Goal: Information Seeking & Learning: Find specific fact

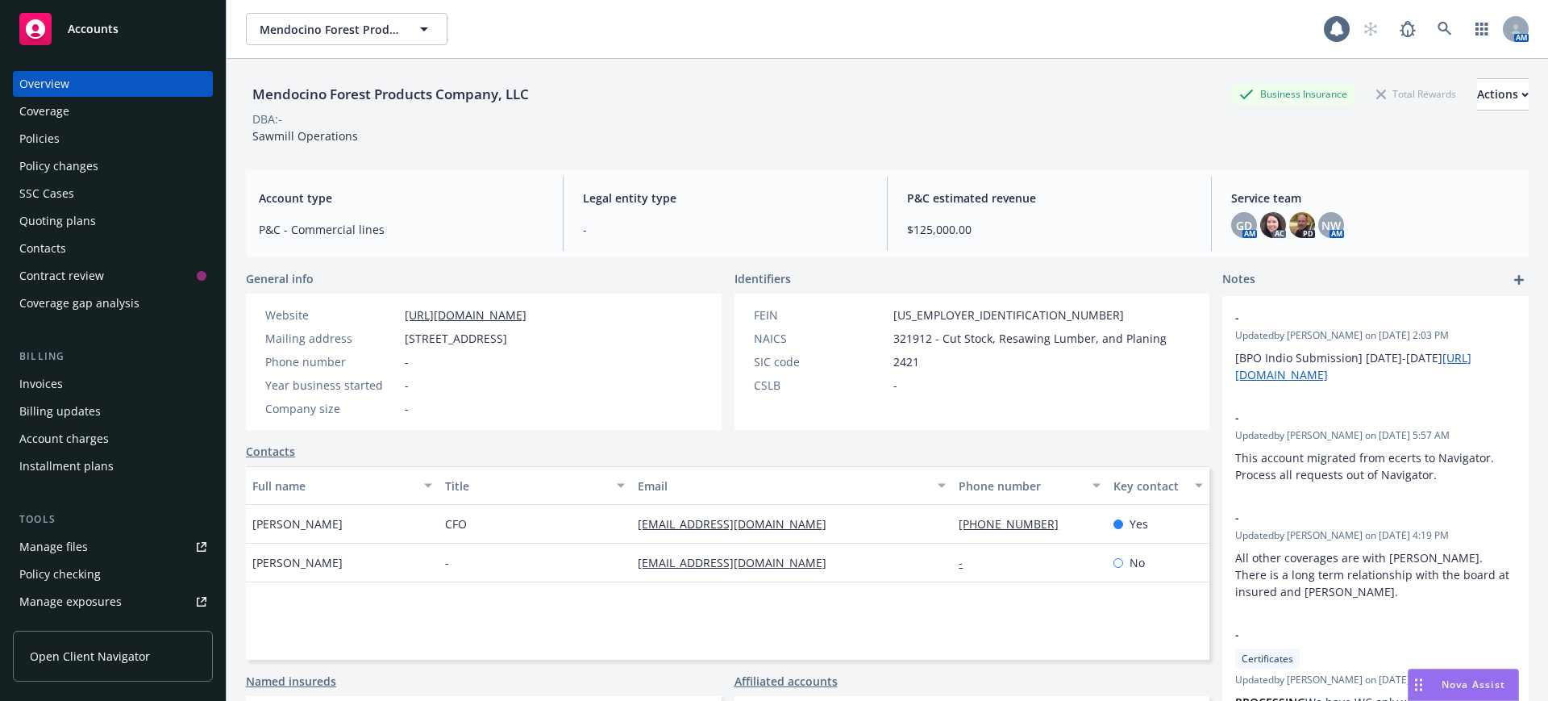
scroll to position [302, 0]
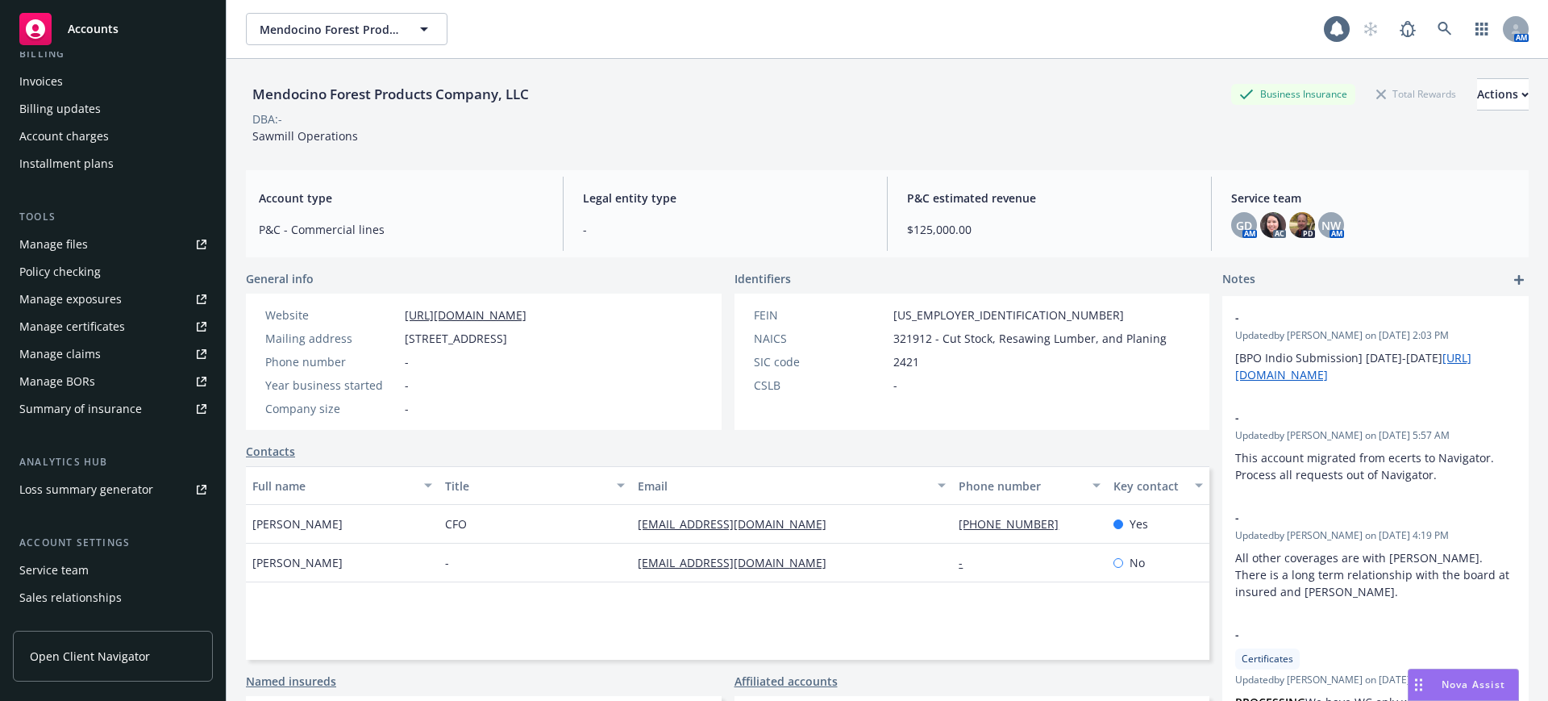
click at [100, 25] on span "Accounts" at bounding box center [93, 29] width 51 height 13
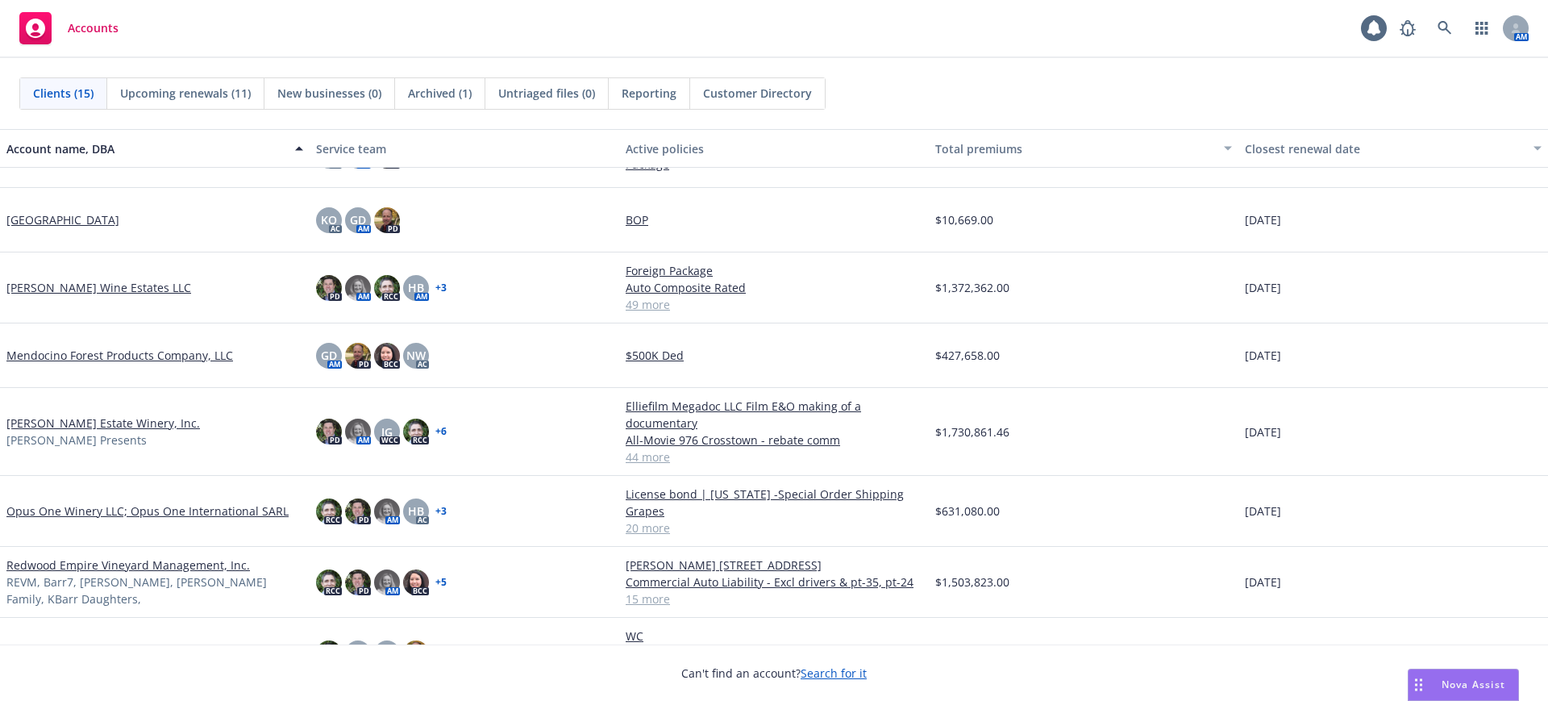
scroll to position [495, 0]
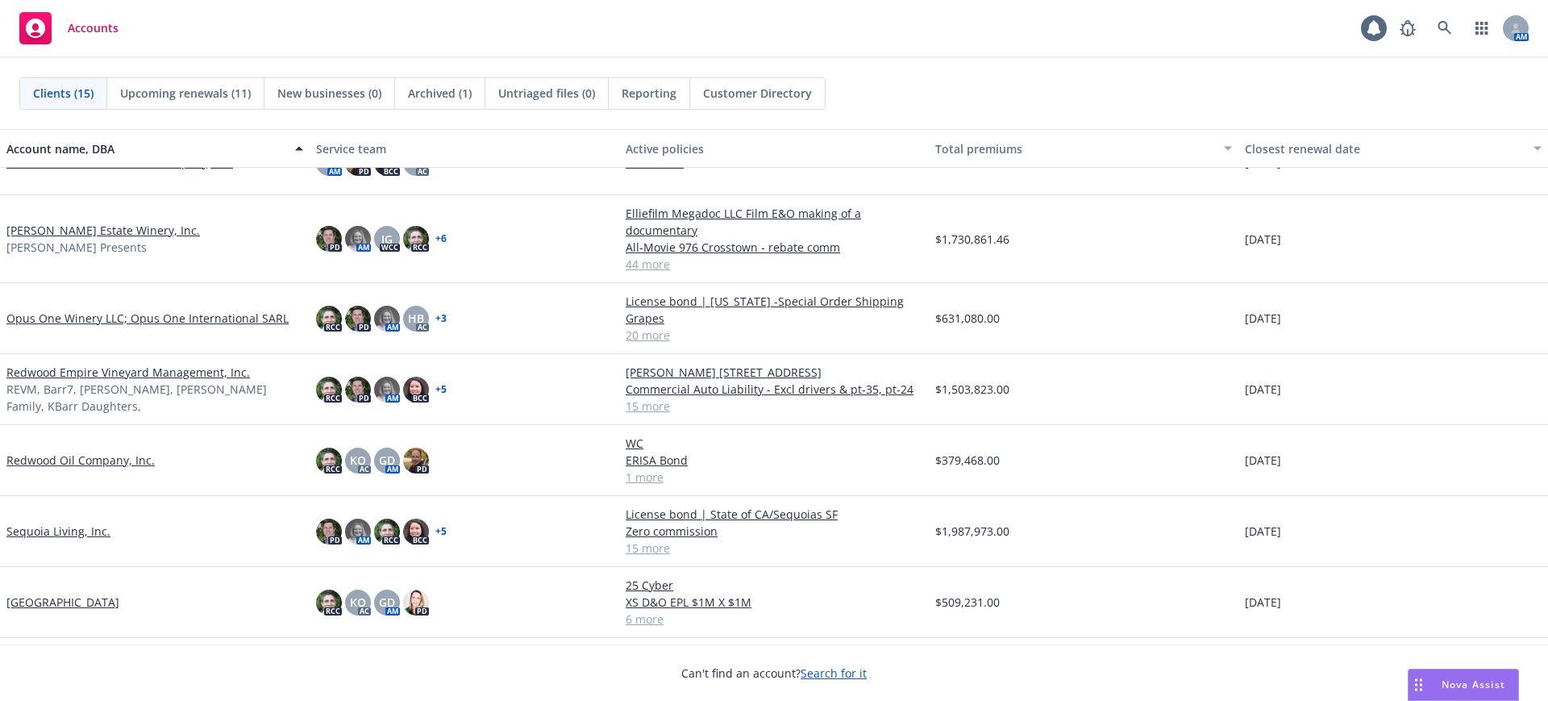
click at [48, 227] on link "[PERSON_NAME] Estate Winery, Inc." at bounding box center [102, 230] width 193 height 17
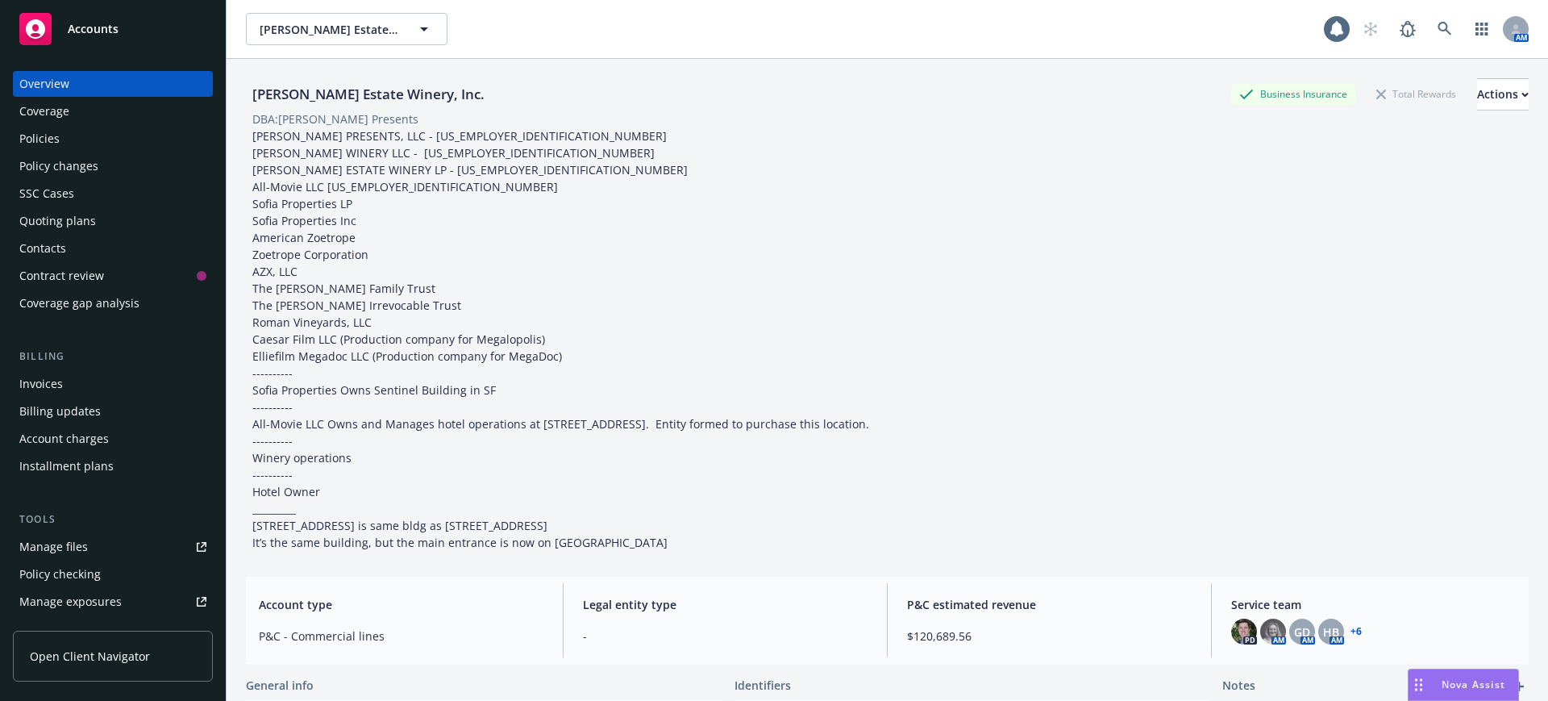
click at [43, 139] on div "Policies" at bounding box center [39, 139] width 40 height 26
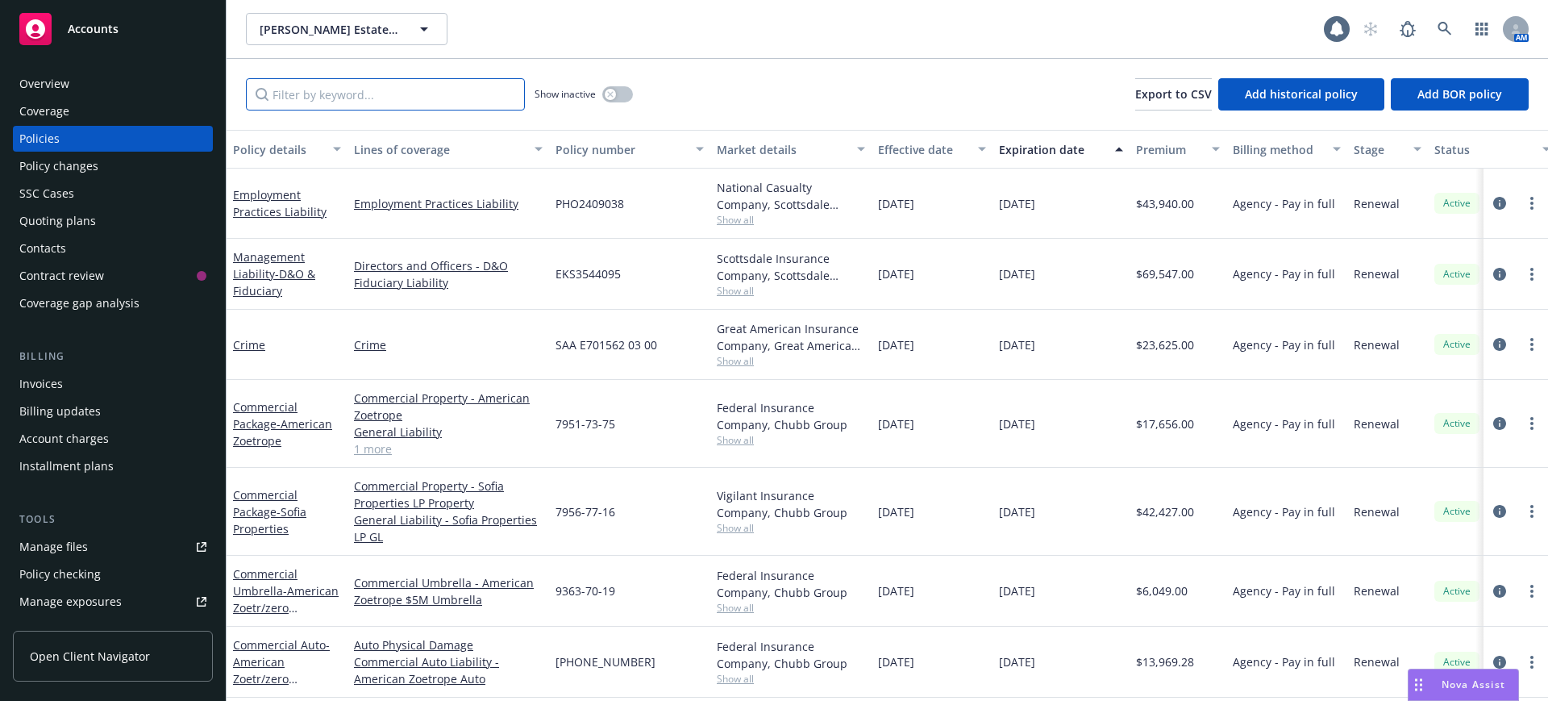
click at [264, 89] on input "Filter by keyword..." at bounding box center [385, 94] width 279 height 32
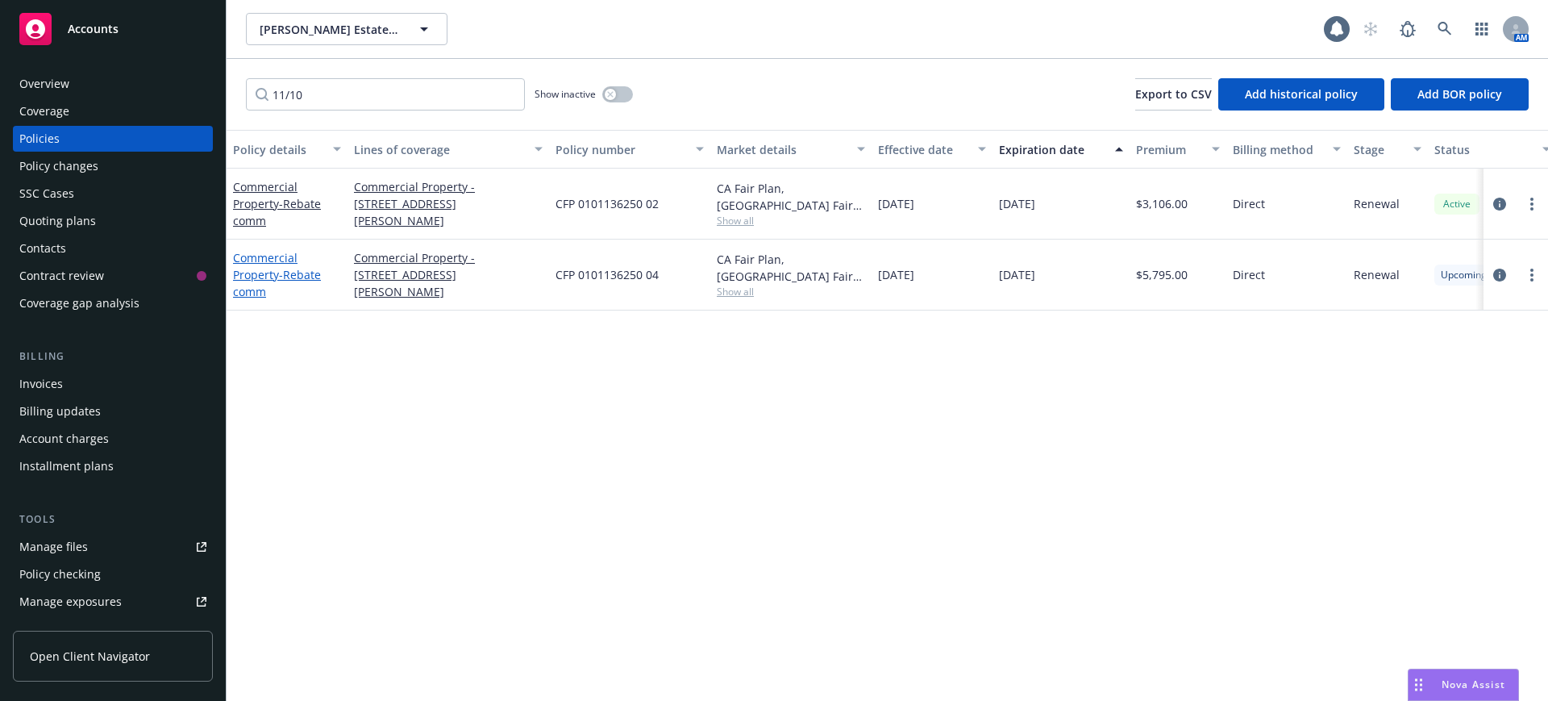
click at [262, 257] on link "Commercial Property - Rebate comm" at bounding box center [277, 274] width 88 height 49
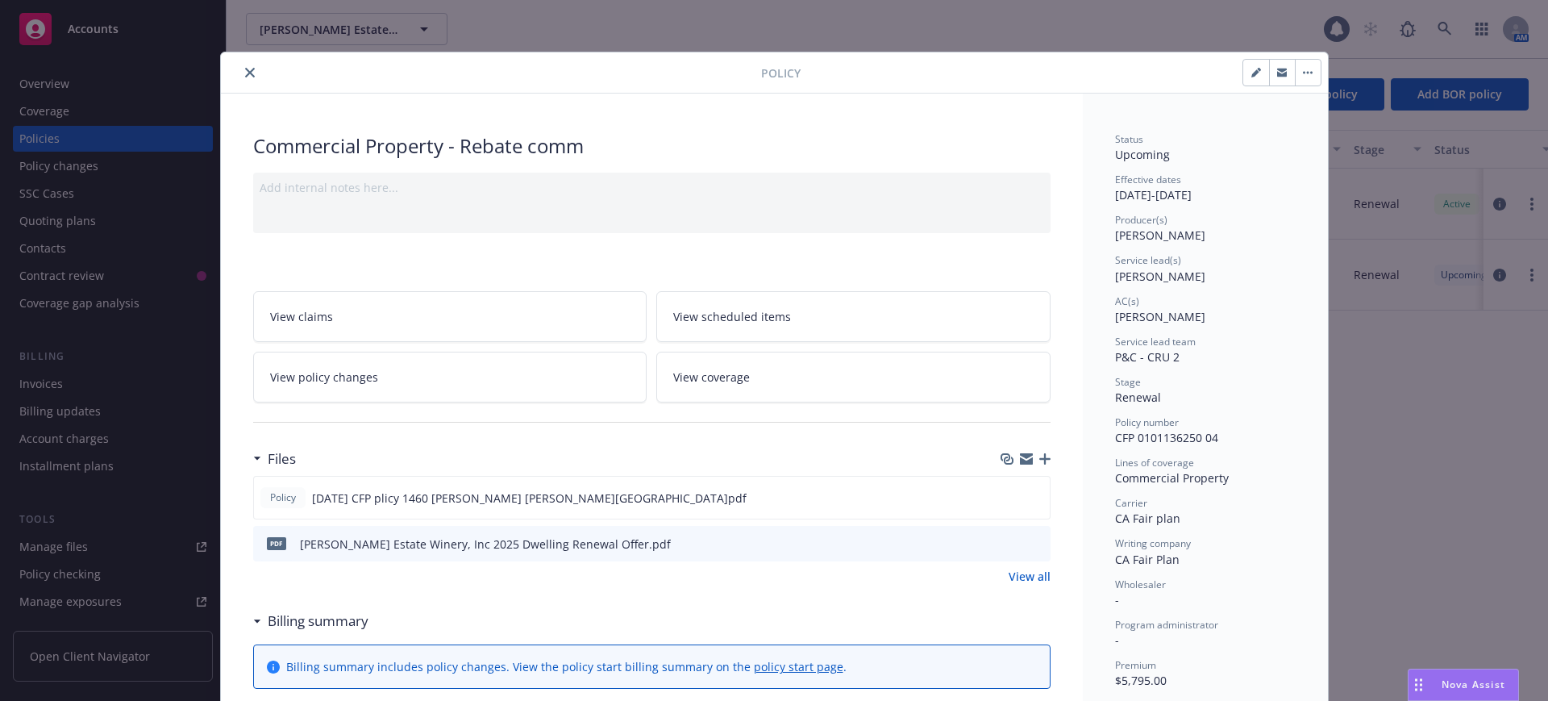
click at [245, 71] on icon "close" at bounding box center [250, 73] width 10 height 10
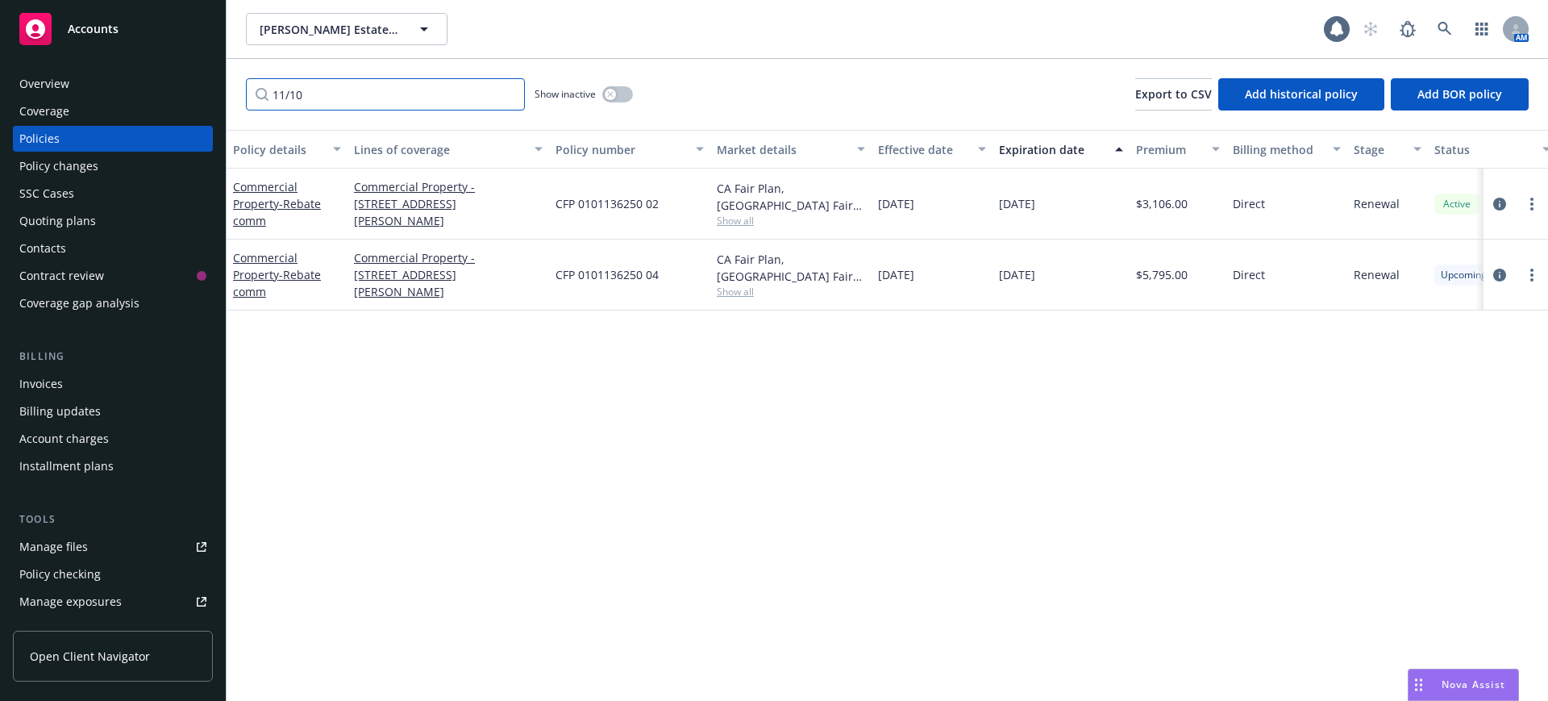
drag, startPoint x: 278, startPoint y: 92, endPoint x: 267, endPoint y: 92, distance: 11.3
click at [267, 92] on input "11/10" at bounding box center [385, 94] width 279 height 32
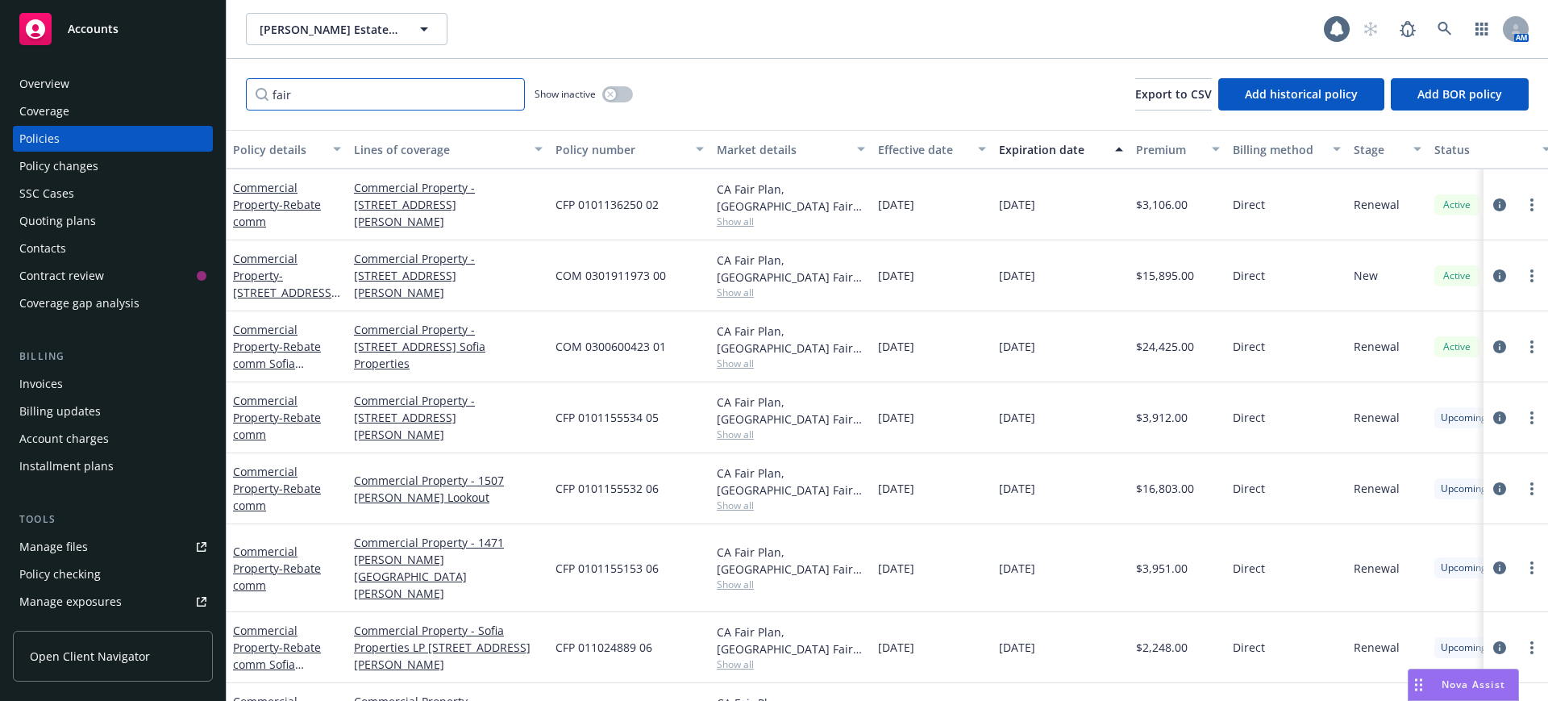
scroll to position [315, 0]
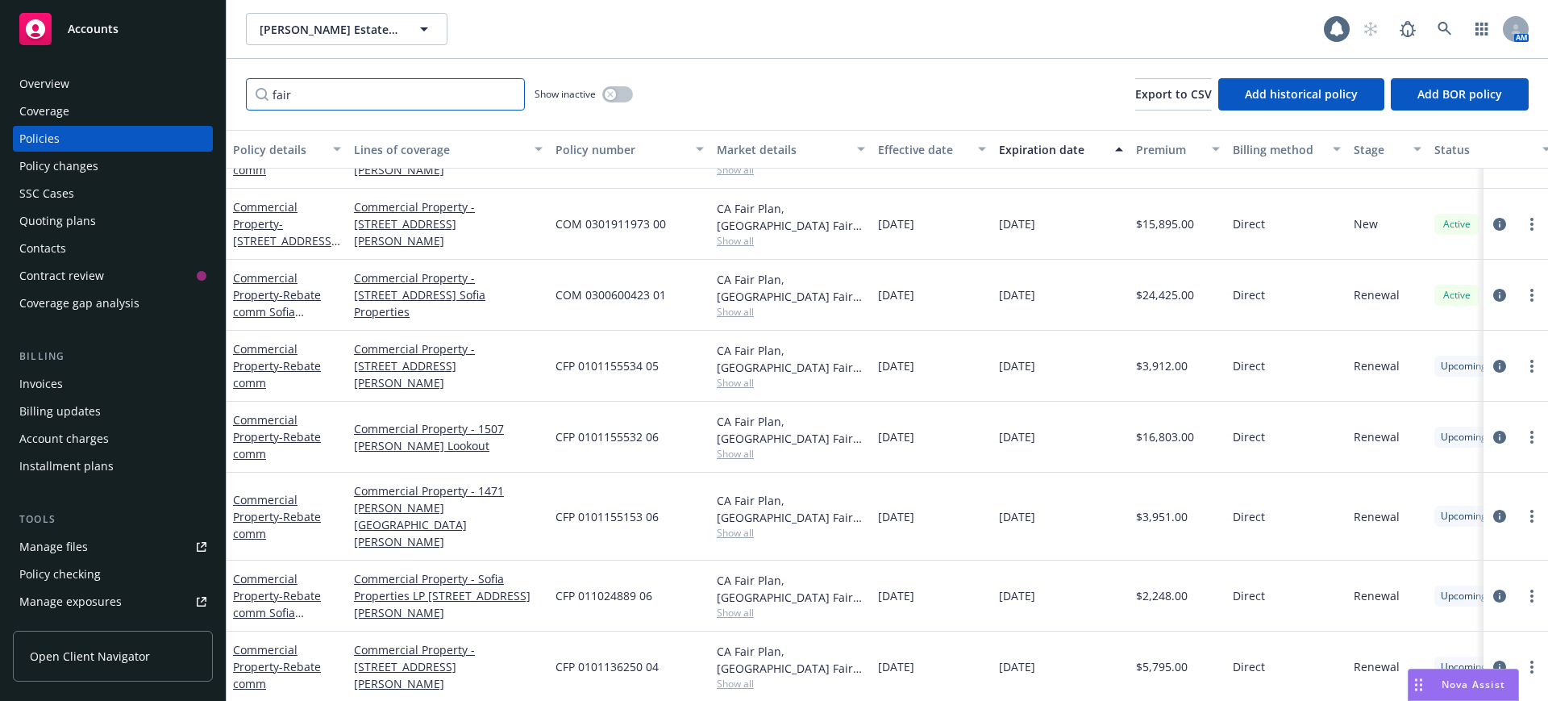
type input "fair"
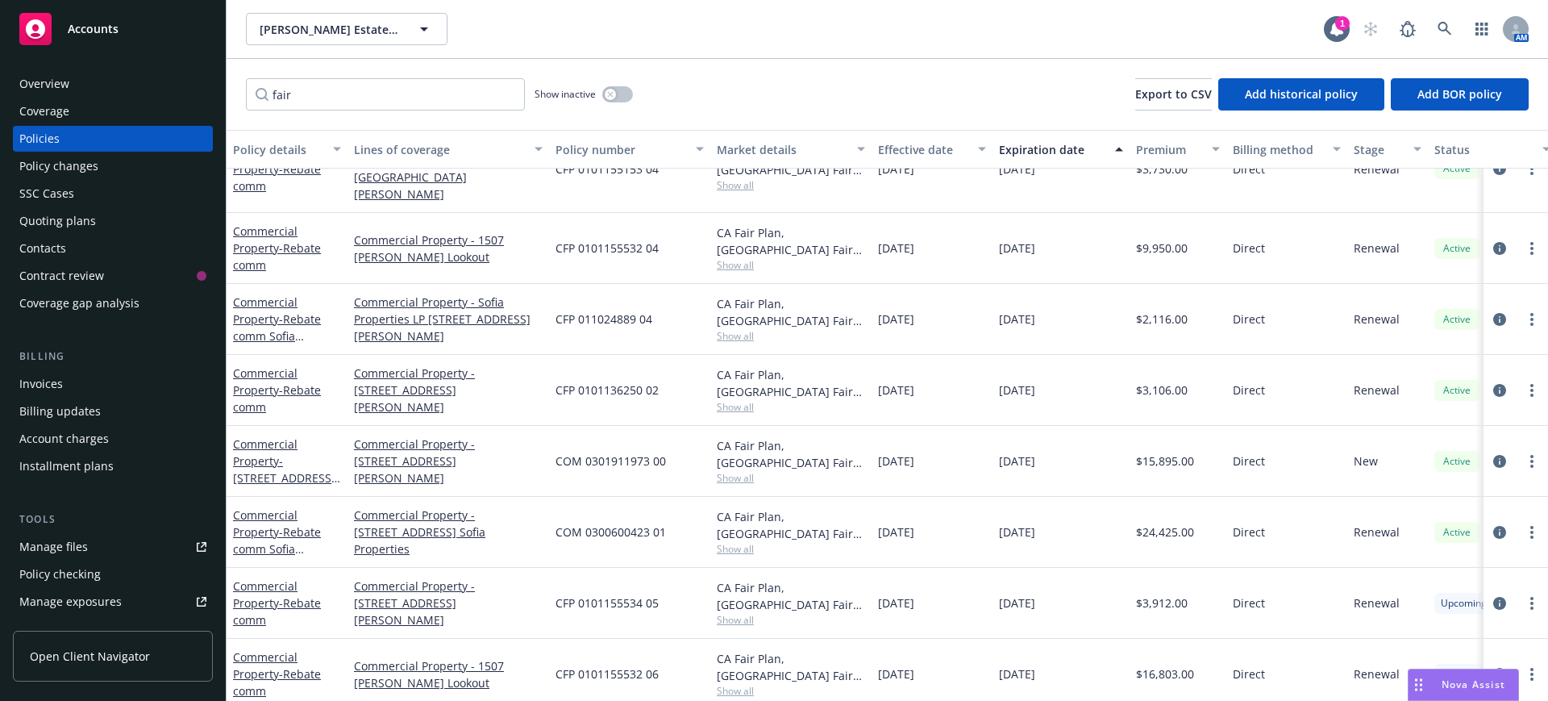
scroll to position [114, 0]
click at [266, 366] on link "Commercial Property - Rebate comm" at bounding box center [277, 390] width 88 height 49
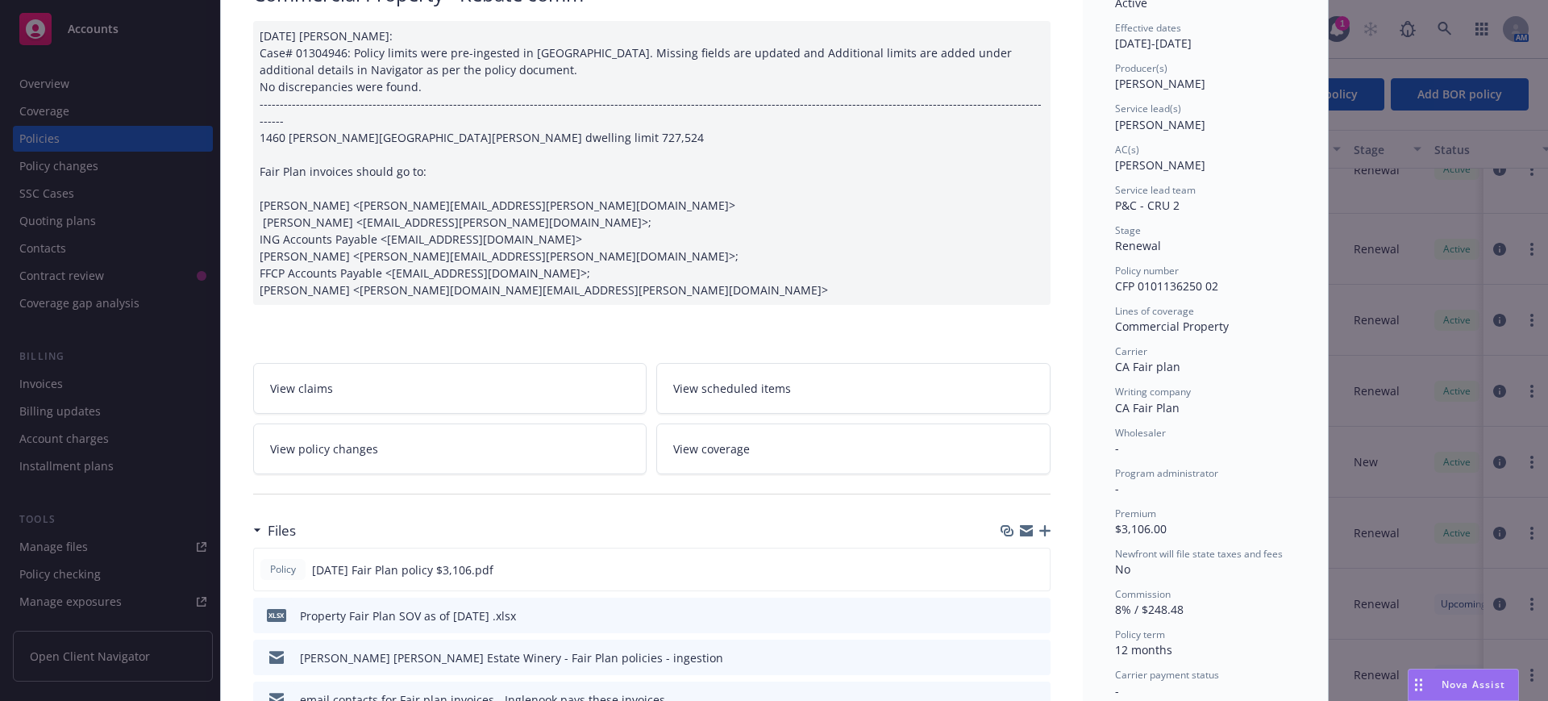
scroll to position [302, 0]
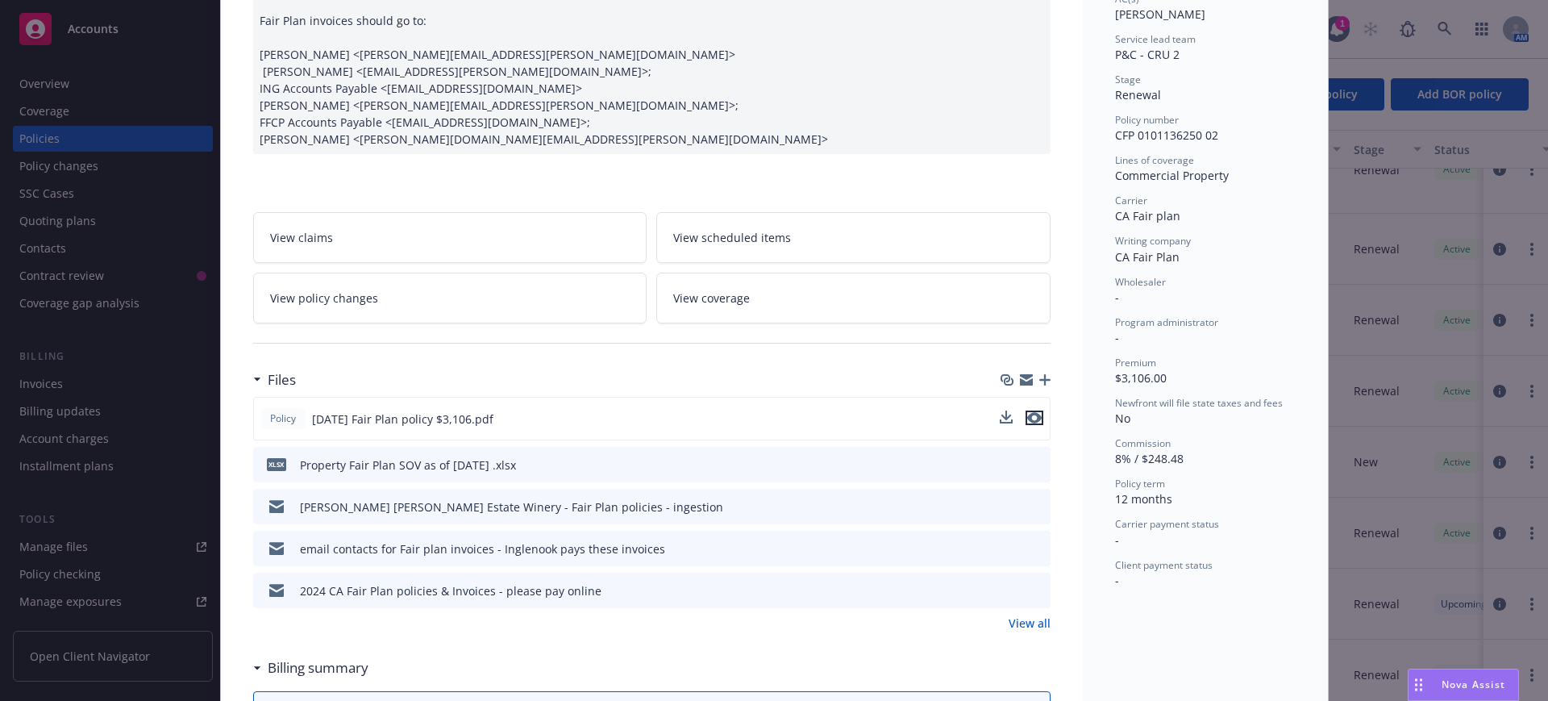
click at [1027, 416] on icon "preview file" at bounding box center [1034, 417] width 15 height 11
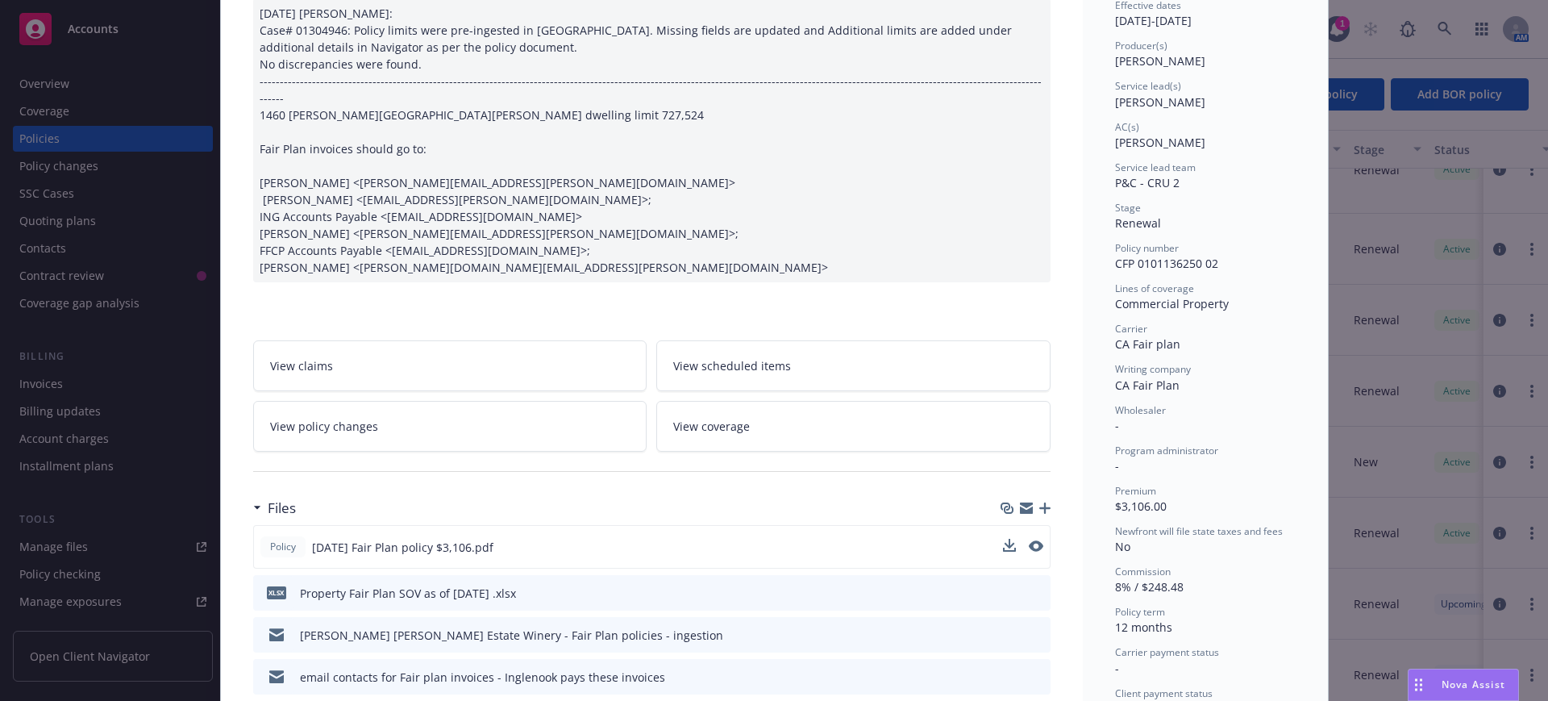
scroll to position [0, 0]
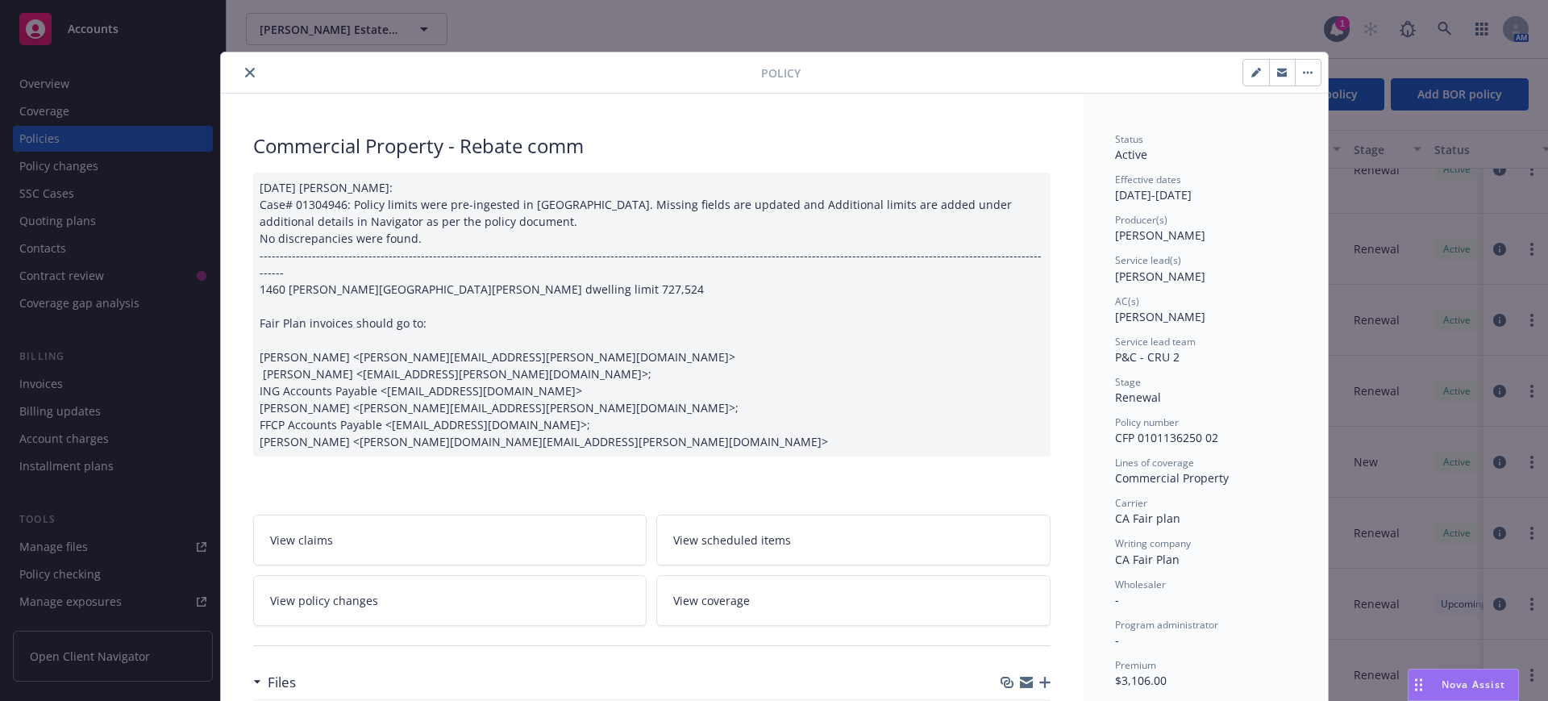
click at [245, 68] on icon "close" at bounding box center [250, 73] width 10 height 10
